Goal: Feedback & Contribution: Submit feedback/report problem

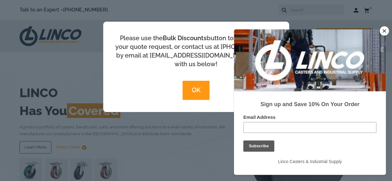
click at [185, 81] on button "OK" at bounding box center [196, 90] width 27 height 19
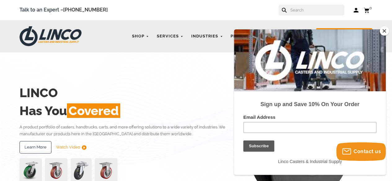
click at [384, 29] on button "Close" at bounding box center [384, 30] width 9 height 9
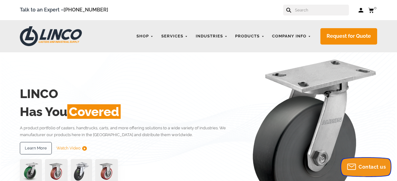
click at [362, 169] on span "Contact us" at bounding box center [371, 167] width 27 height 6
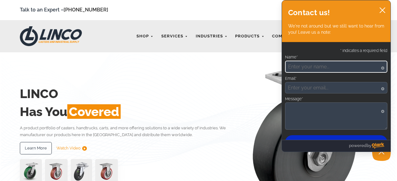
click at [306, 64] on input "Name*" at bounding box center [336, 67] width 102 height 12
type input "[PERSON_NAME]"
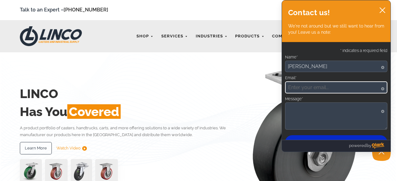
click at [322, 87] on input "Email*" at bounding box center [336, 88] width 102 height 12
type input "[EMAIL_ADDRESS][DOMAIN_NAME]"
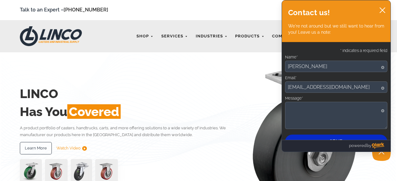
click at [322, 105] on textarea "Message*" at bounding box center [336, 115] width 102 height 27
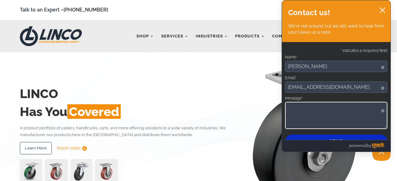
paste textarea "Hello, Let me introduce myself. My name is [PERSON_NAME]. I am a rubber product…"
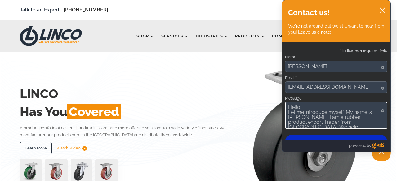
click at [313, 106] on textarea "Hello, Let me introduce myself. My name is [PERSON_NAME]. I am a rubber product…" at bounding box center [336, 115] width 102 height 27
paste textarea "Linco Casters & Industrial Supply"
type textarea "Hello, Linco Casters & Industrial Supply Let me introduce myself. My name is [P…"
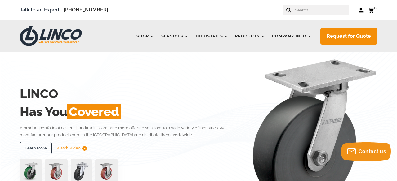
scroll to position [107, 0]
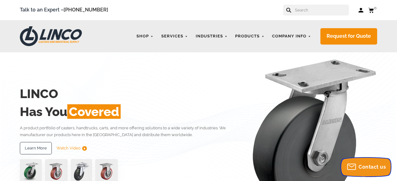
click at [356, 163] on icon "Contact us" at bounding box center [351, 167] width 11 height 10
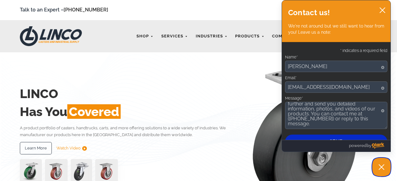
scroll to position [112, 0]
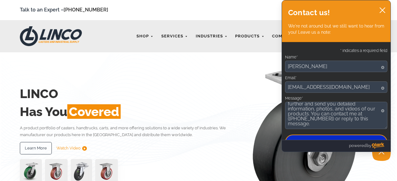
click at [318, 137] on button "Send" at bounding box center [336, 143] width 102 height 16
